Goal: Find specific page/section: Find specific page/section

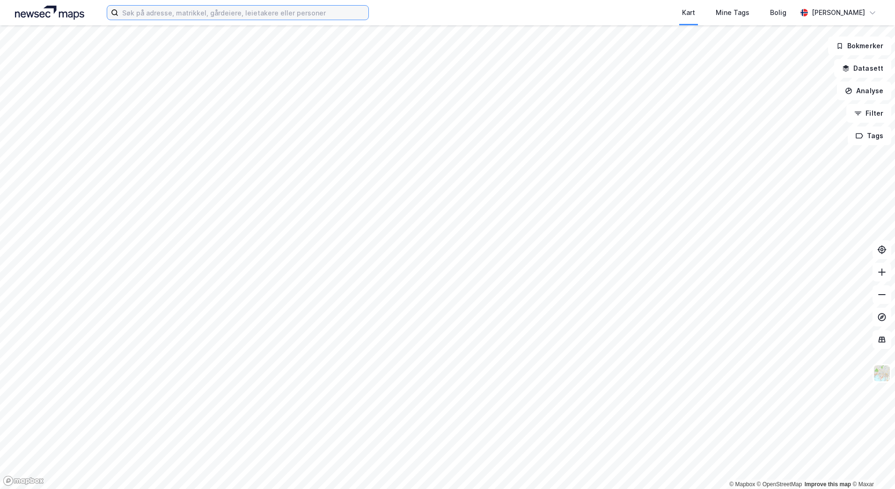
click at [228, 13] on input at bounding box center [243, 13] width 250 height 14
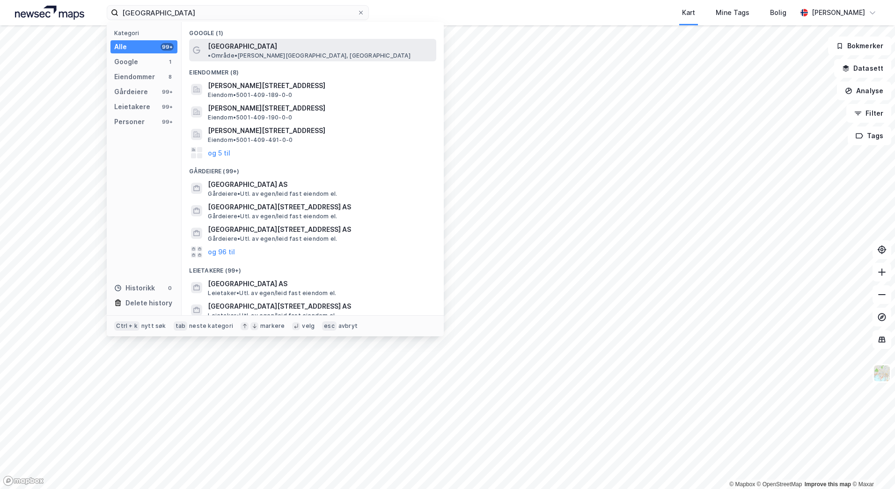
click at [240, 44] on span "[GEOGRAPHIC_DATA]" at bounding box center [242, 46] width 69 height 11
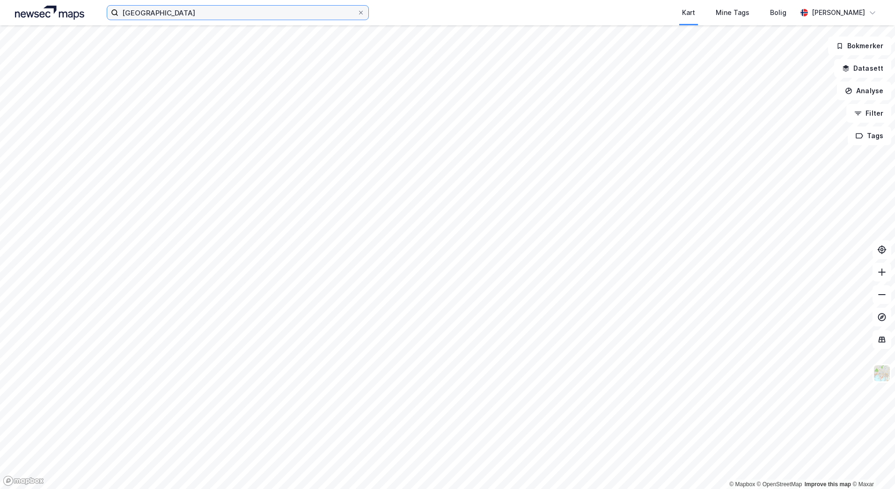
click at [226, 17] on input "[GEOGRAPHIC_DATA]" at bounding box center [237, 13] width 239 height 14
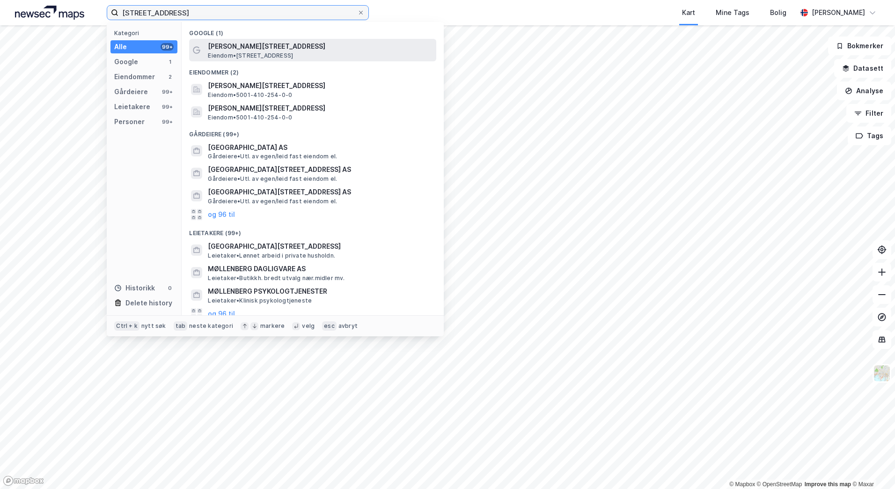
type input "[STREET_ADDRESS]"
click at [247, 45] on span "[PERSON_NAME][STREET_ADDRESS]" at bounding box center [320, 46] width 225 height 11
